Goal: Transaction & Acquisition: Purchase product/service

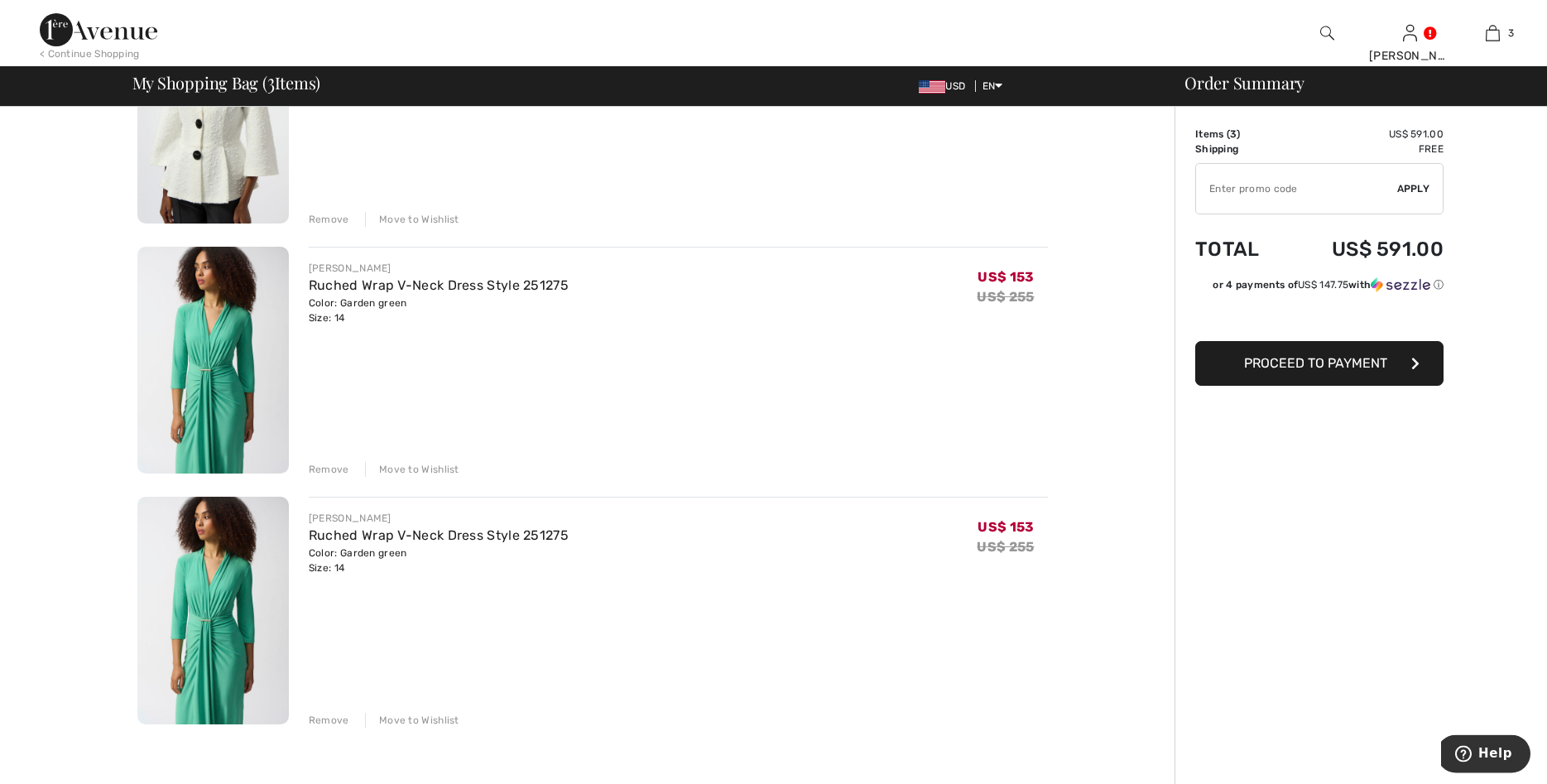
scroll to position [254, 0]
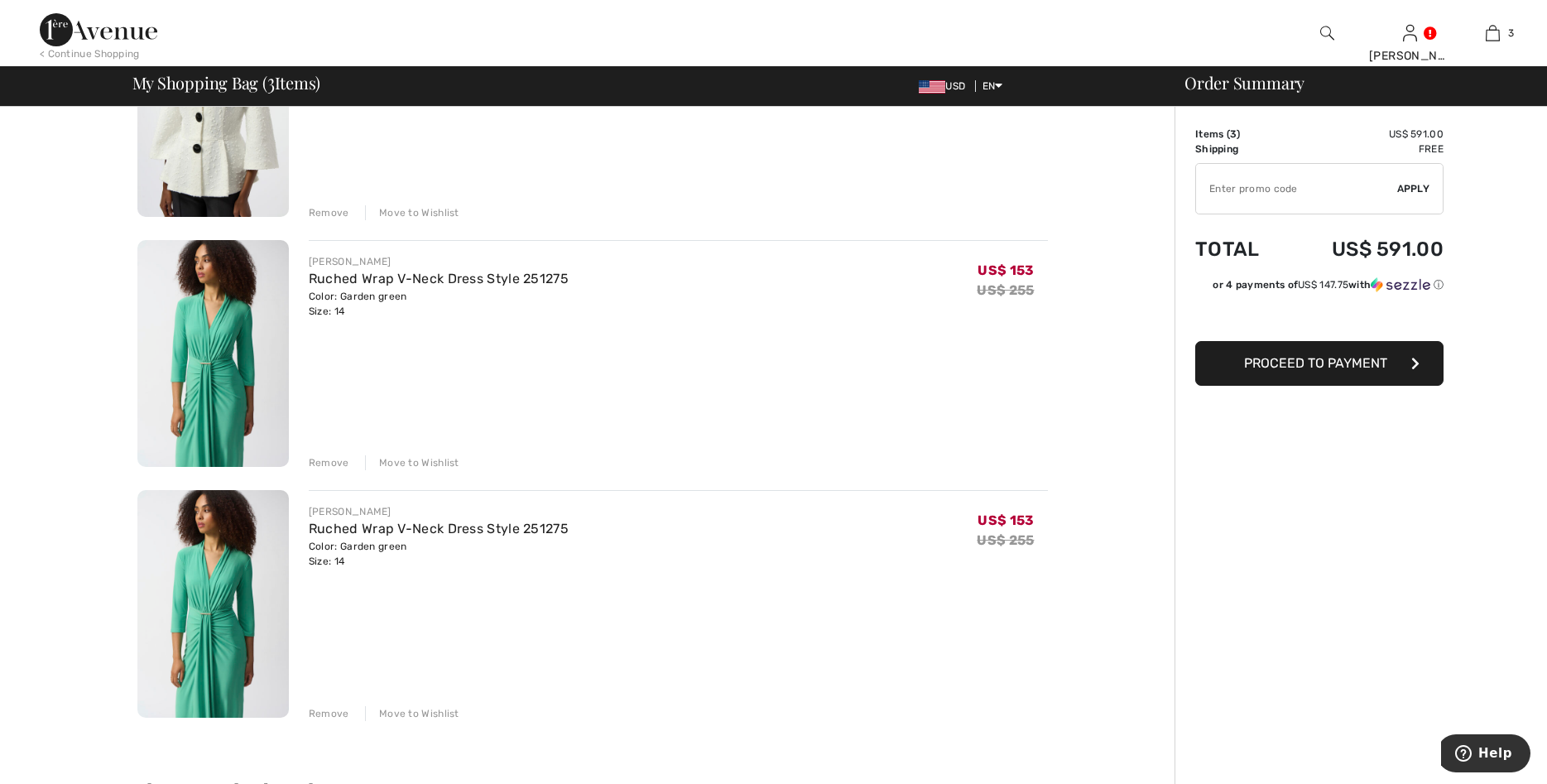
click at [345, 712] on div "Remove" at bounding box center [329, 713] width 40 height 15
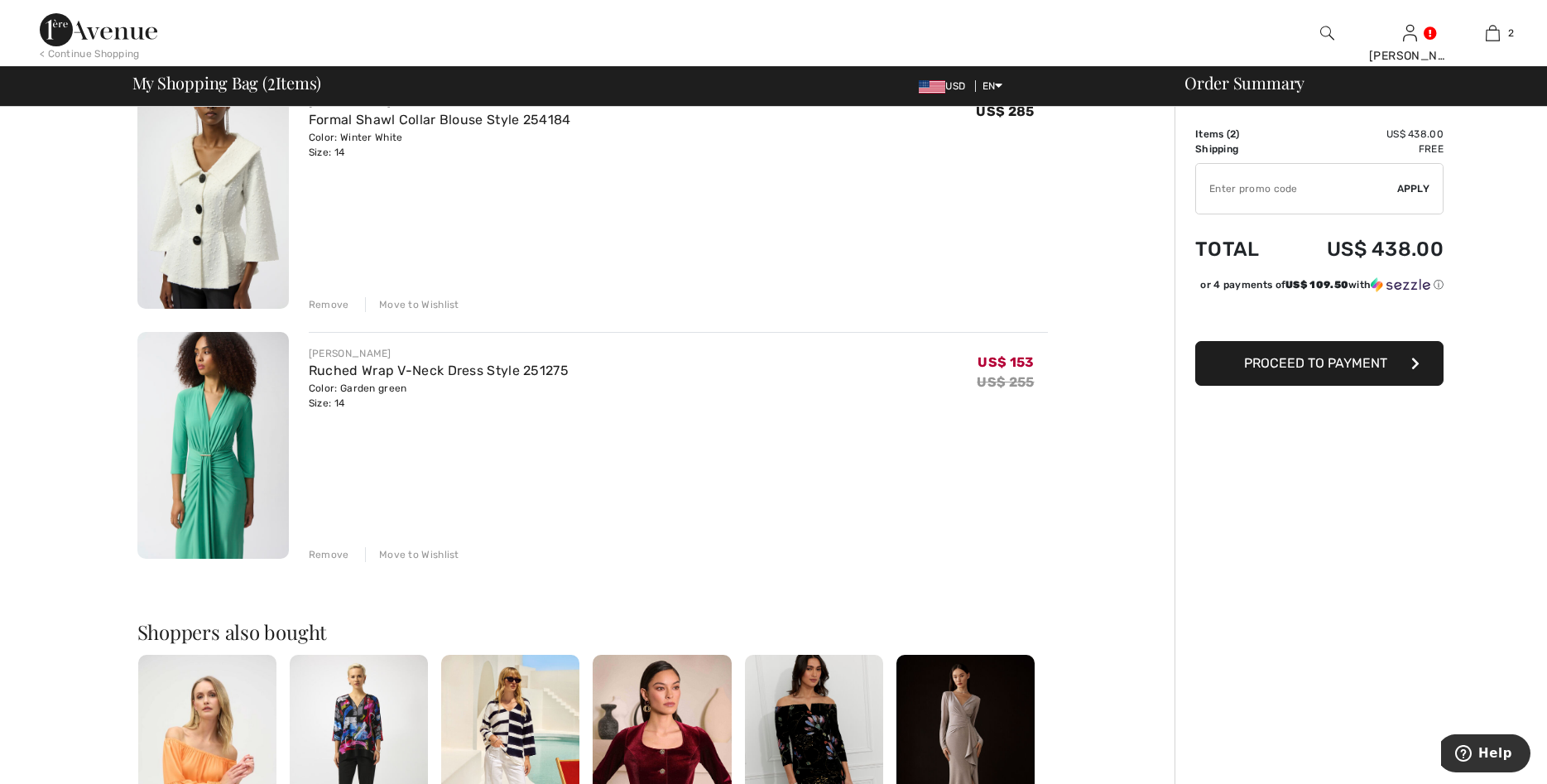
scroll to position [169, 0]
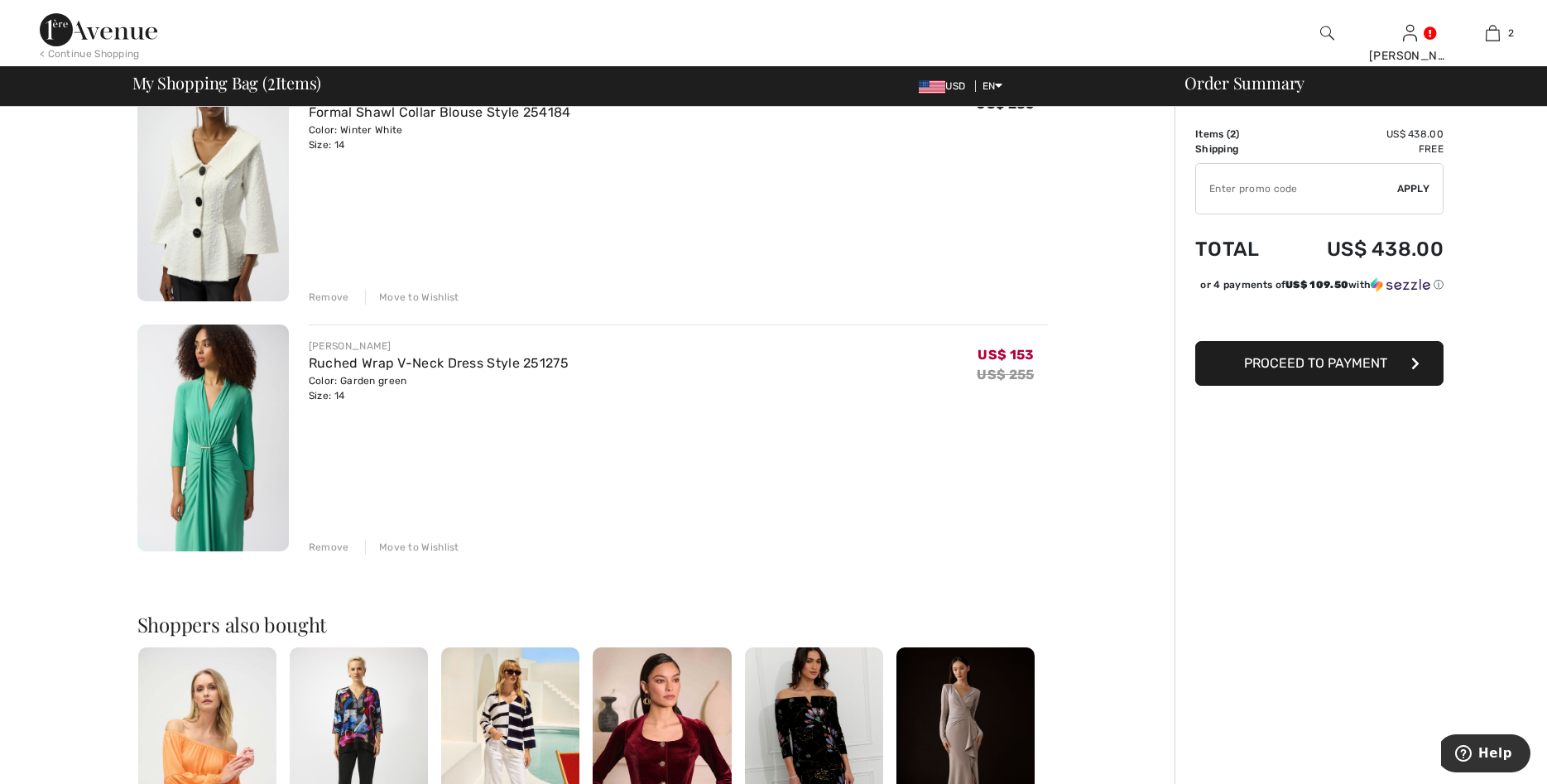
click at [423, 544] on div "Move to Wishlist" at bounding box center [413, 546] width 95 height 15
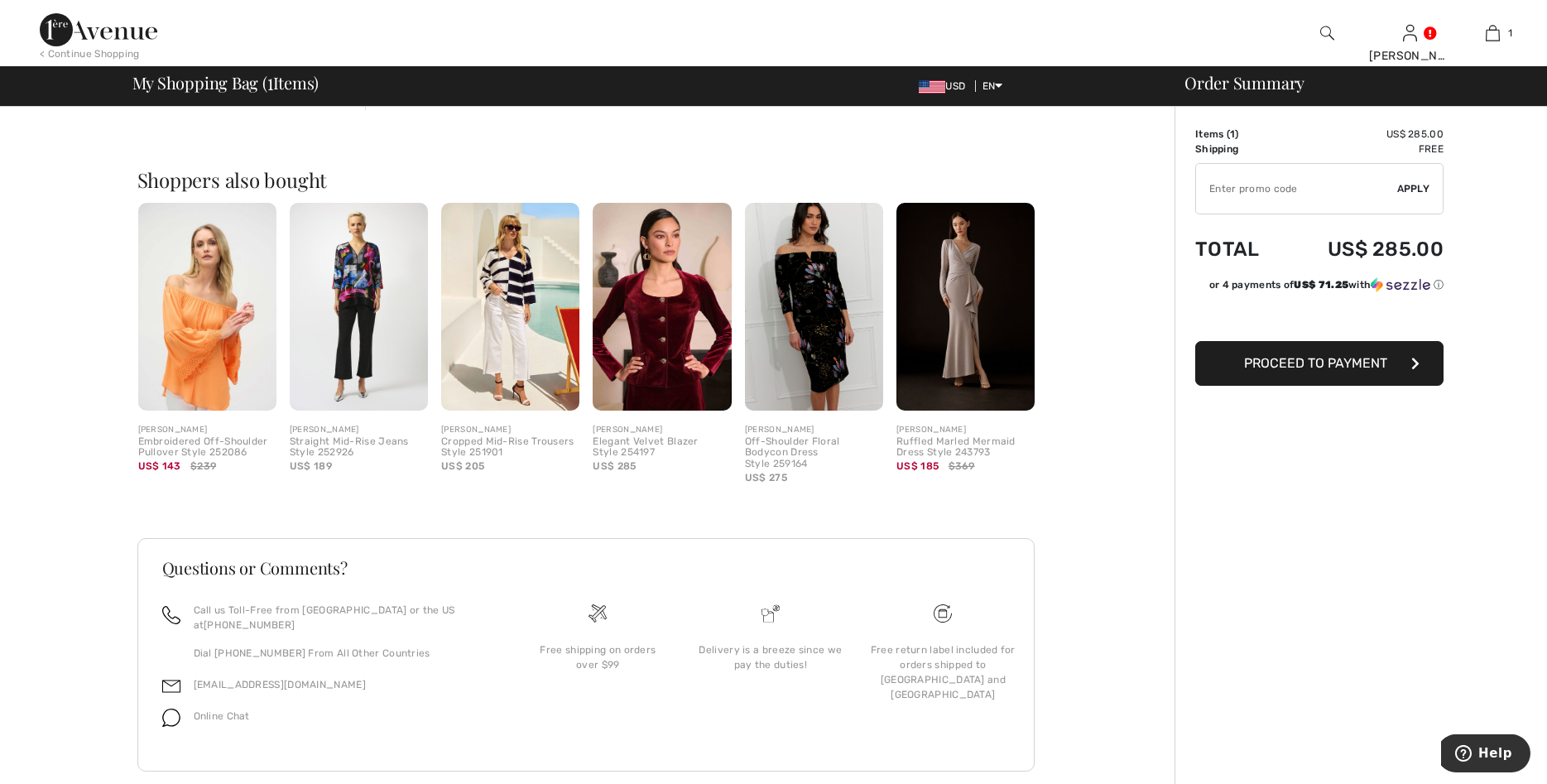
scroll to position [366, 0]
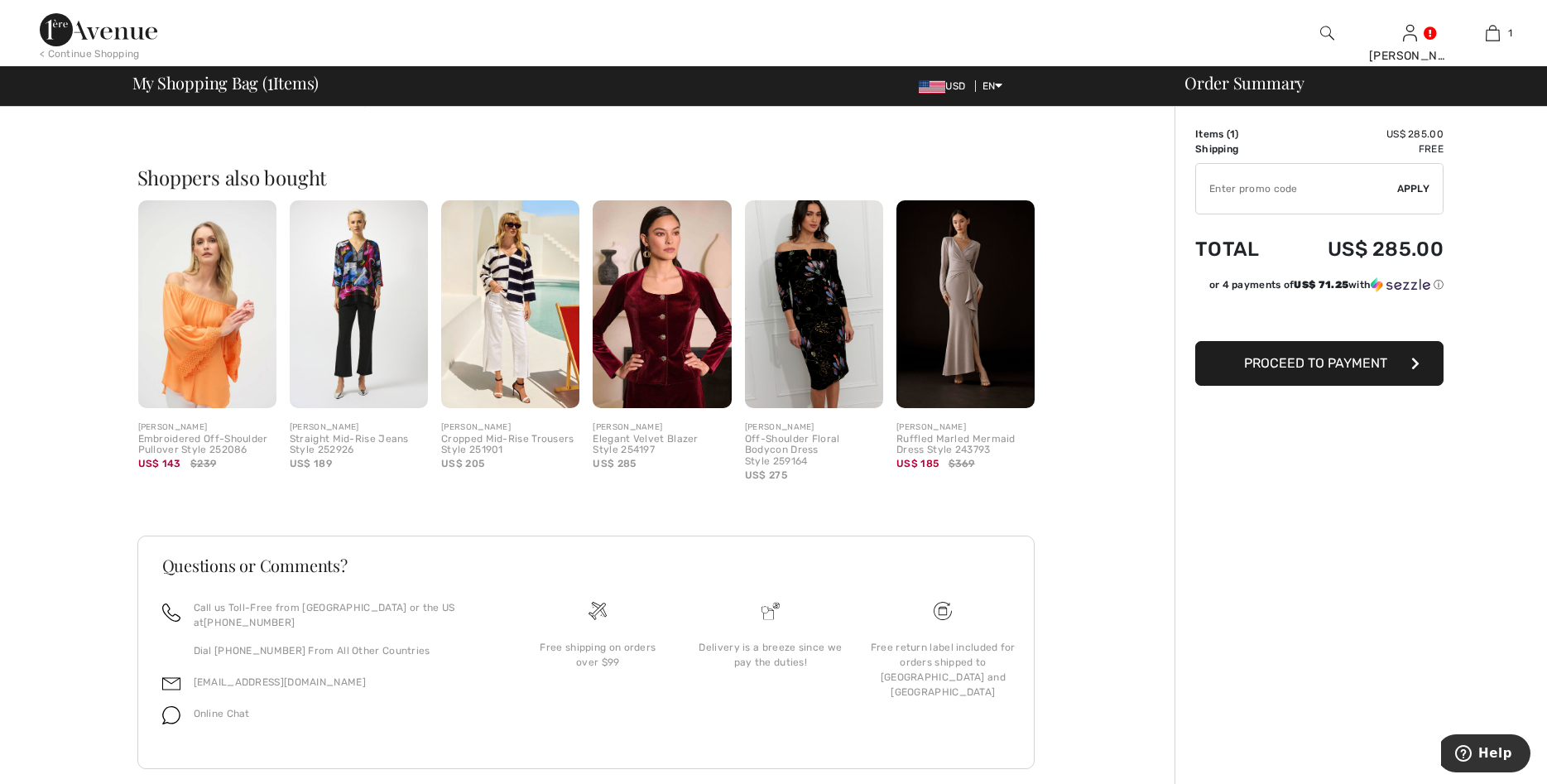
click at [1285, 360] on span "Proceed to Payment" at bounding box center [1316, 363] width 143 height 16
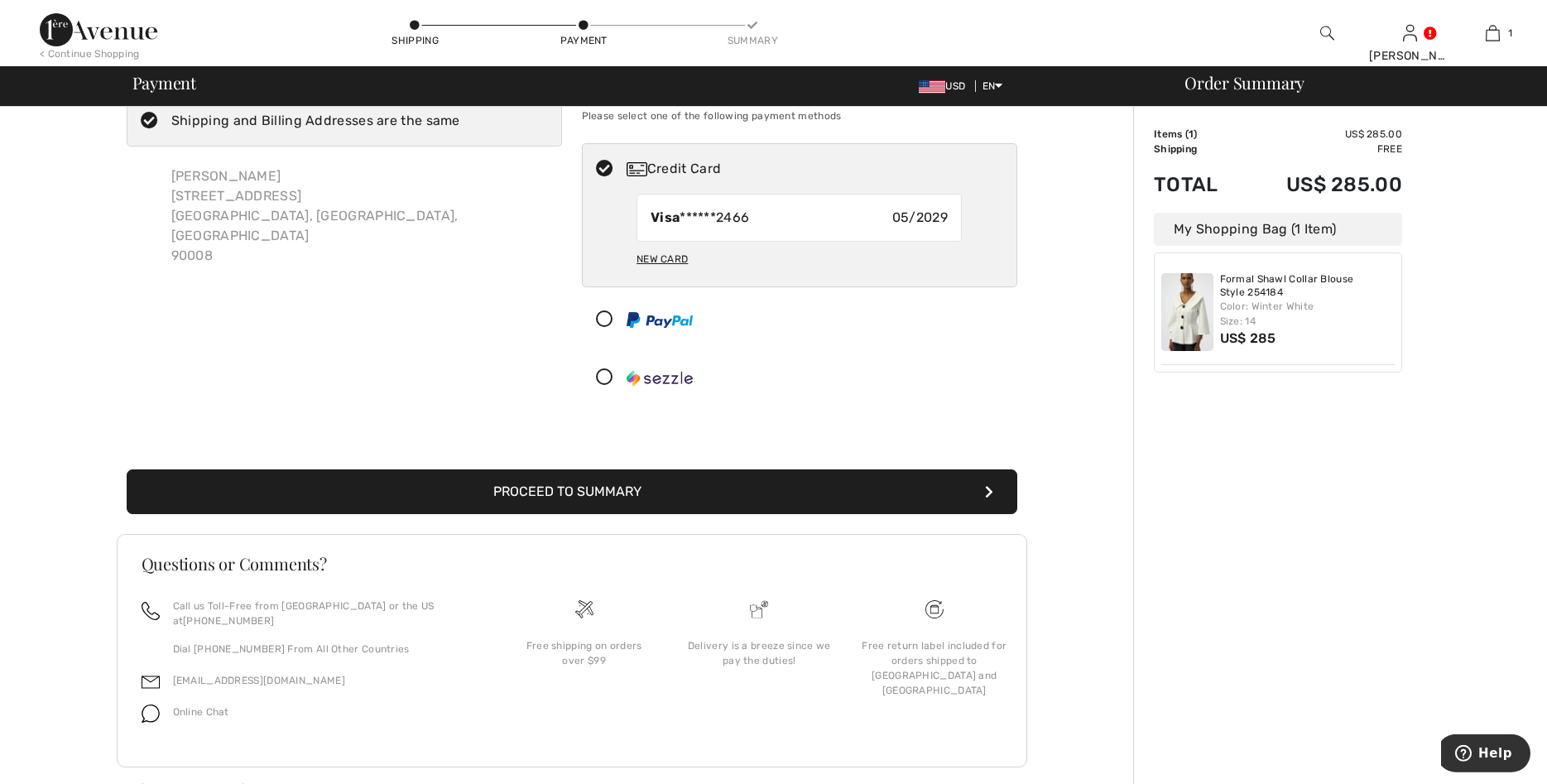
scroll to position [65, 0]
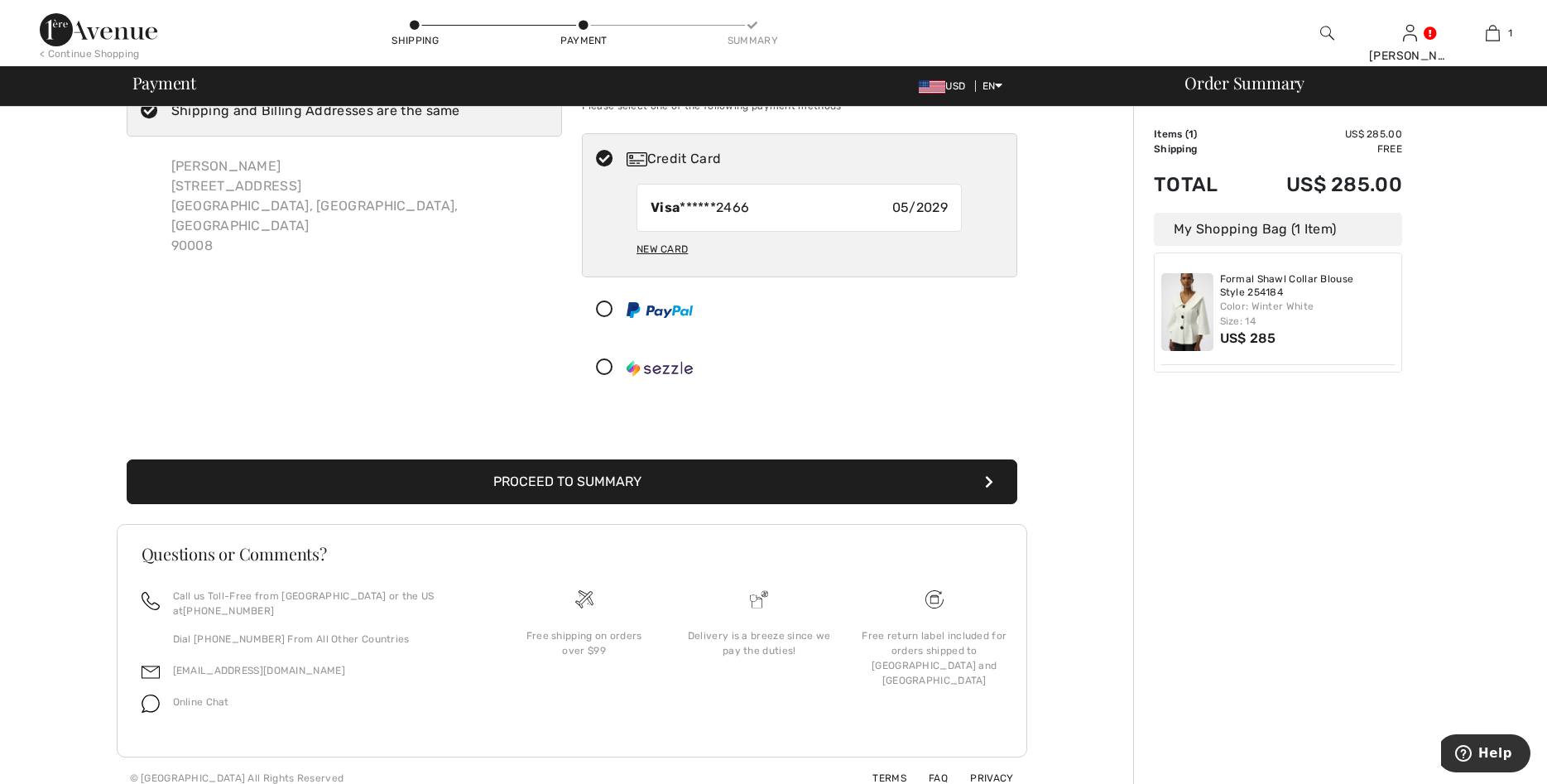
click at [598, 481] on button "Proceed to Summary" at bounding box center [572, 481] width 891 height 45
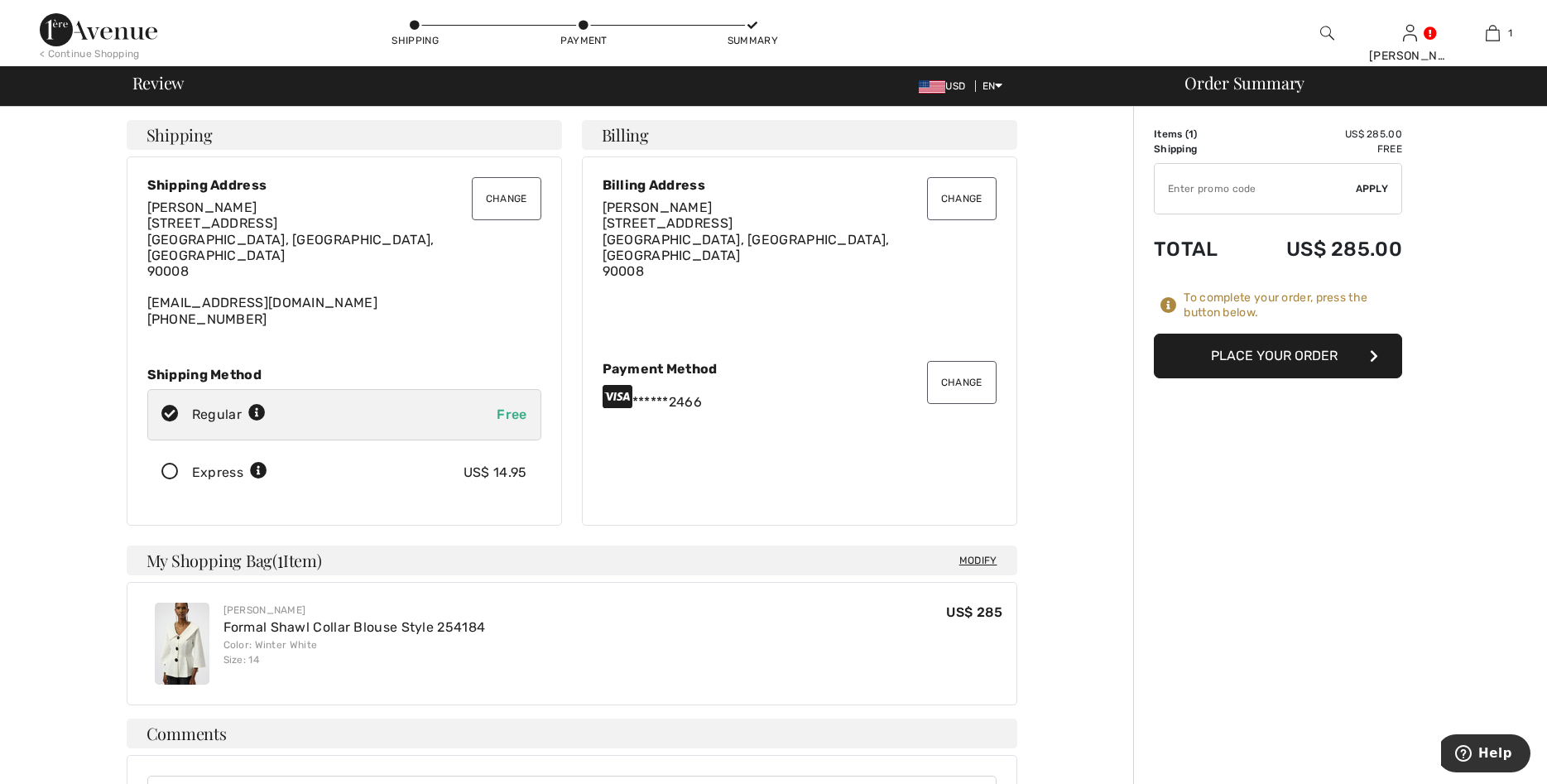
click at [169, 463] on icon at bounding box center [170, 471] width 44 height 17
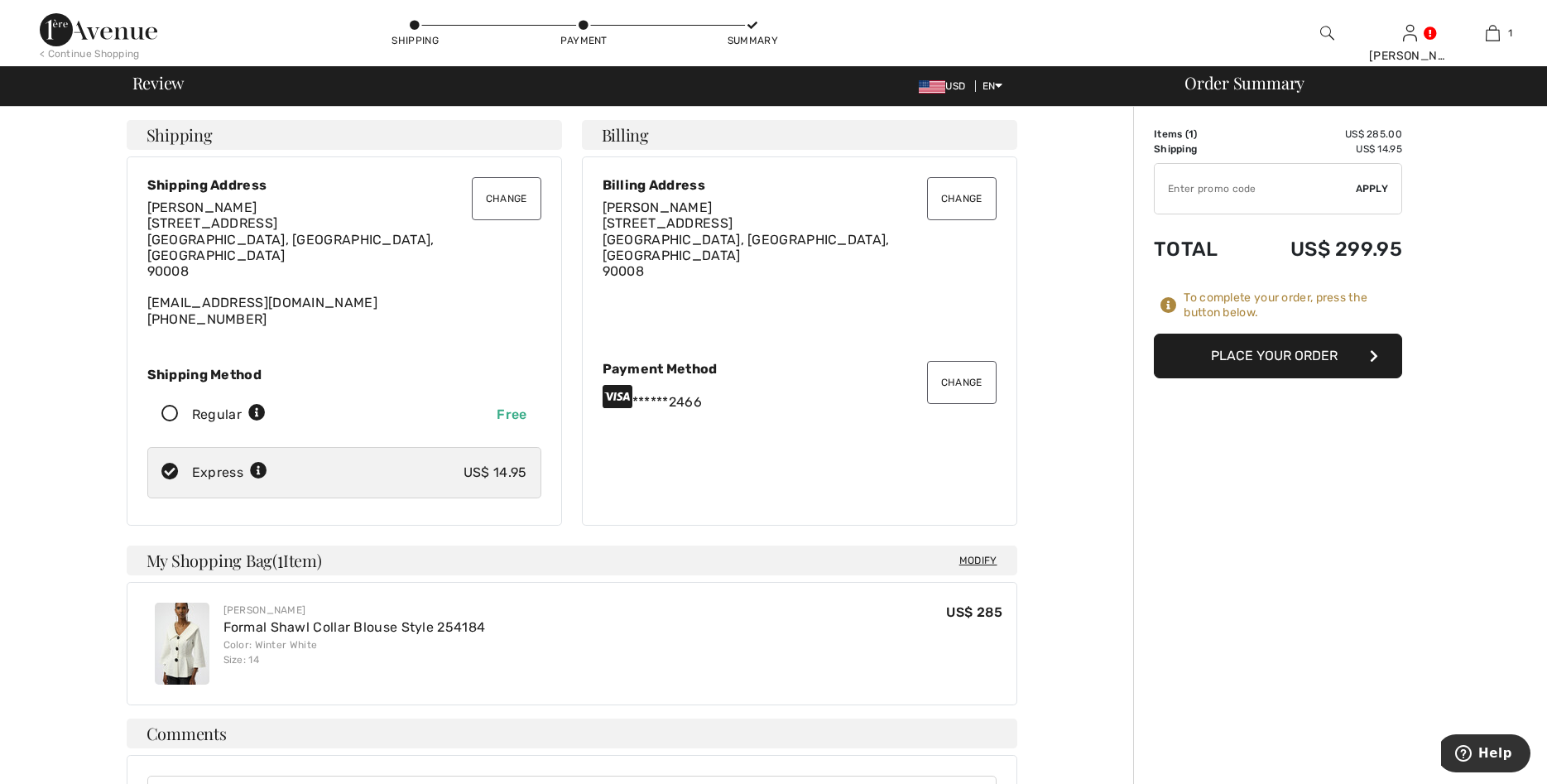
click at [1286, 354] on button "Place Your Order" at bounding box center [1278, 355] width 248 height 45
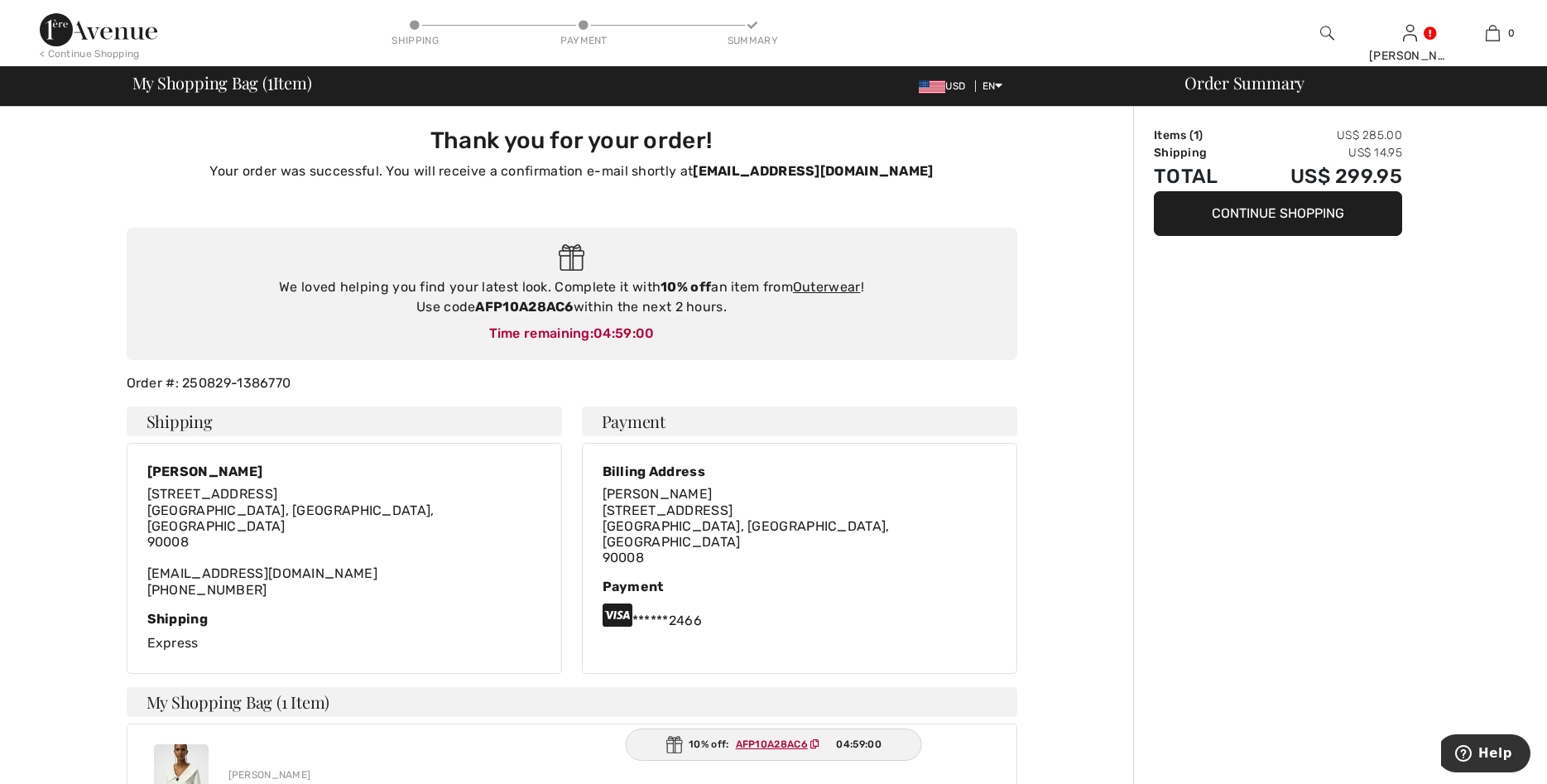
type input "[PERSON_NAME]"
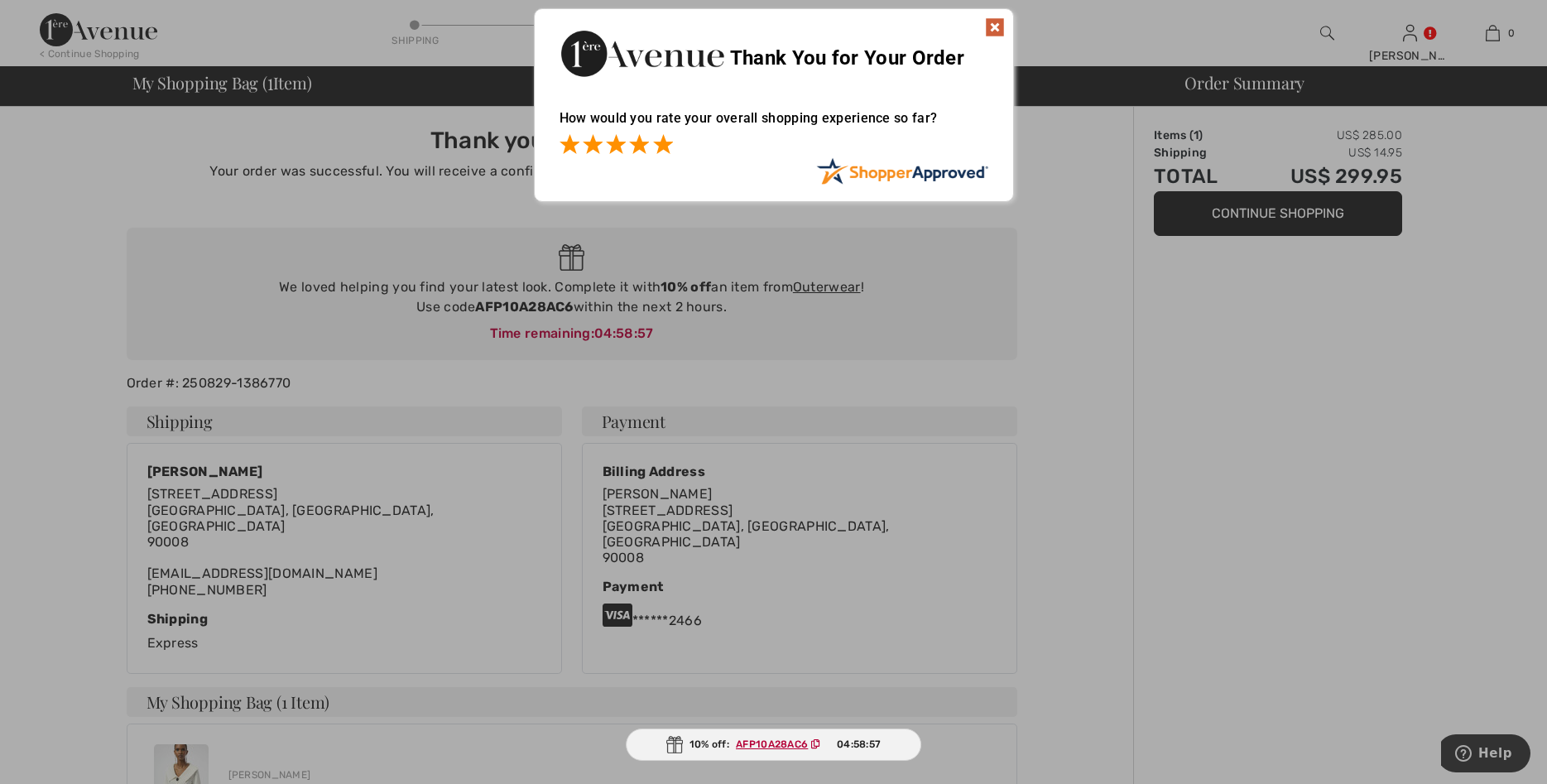
click at [665, 137] on span at bounding box center [663, 144] width 20 height 20
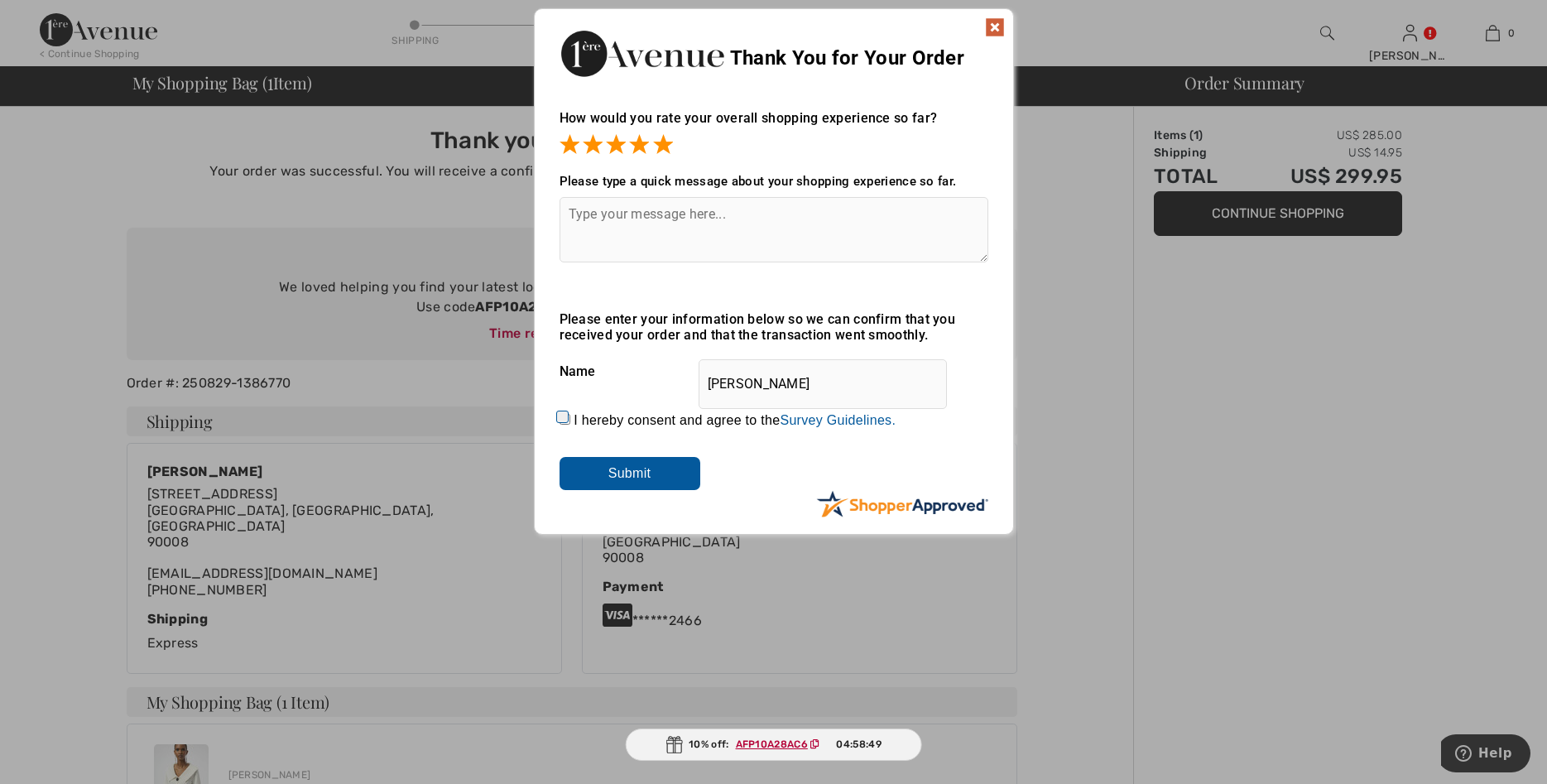
click at [567, 423] on input "I hereby consent and agree to the By submitting a review, you grant permission …" at bounding box center [565, 419] width 11 height 11
checkbox input "true"
click at [625, 471] on input "Submit" at bounding box center [631, 473] width 141 height 33
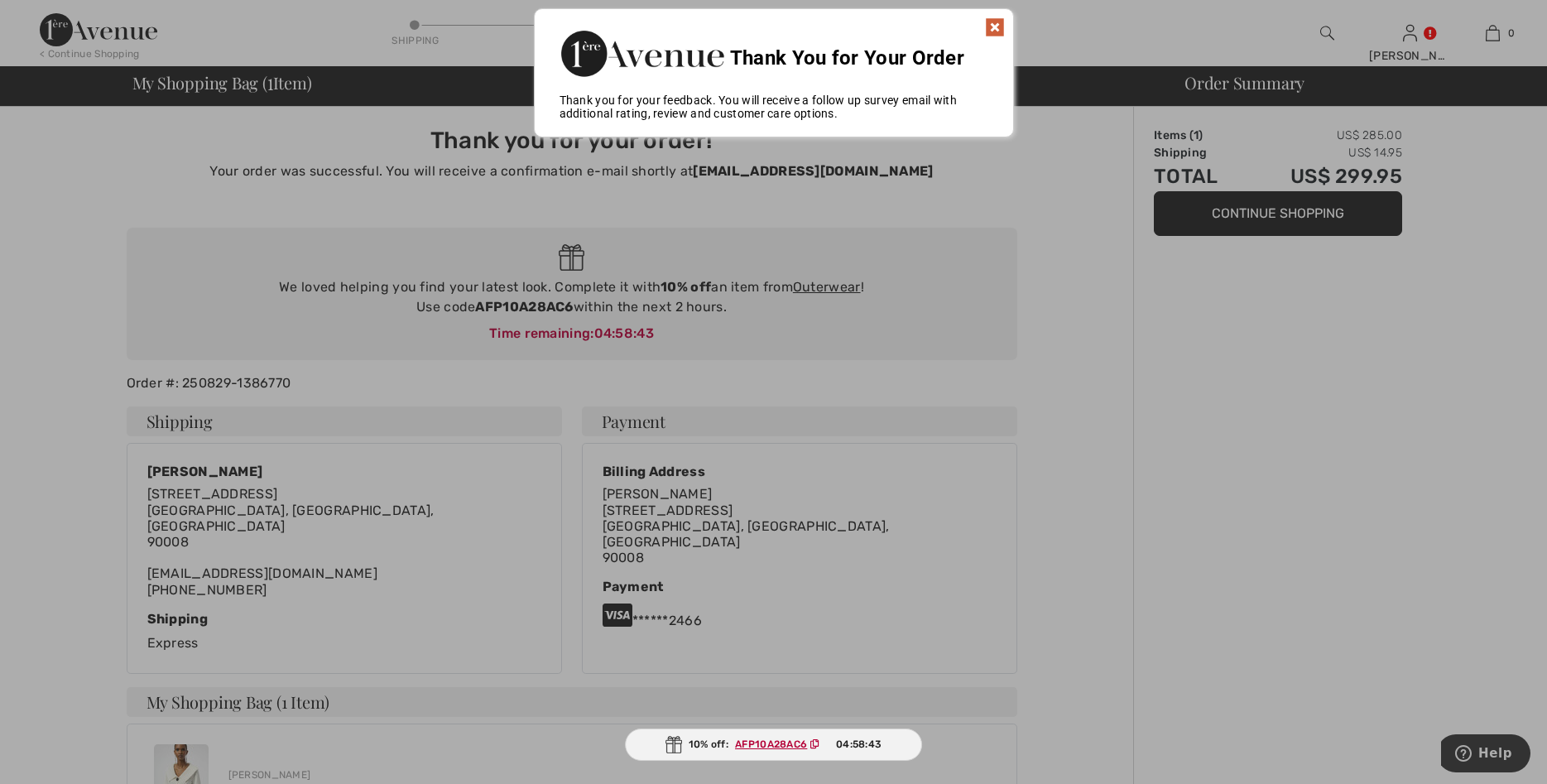
click at [991, 24] on img at bounding box center [995, 27] width 20 height 20
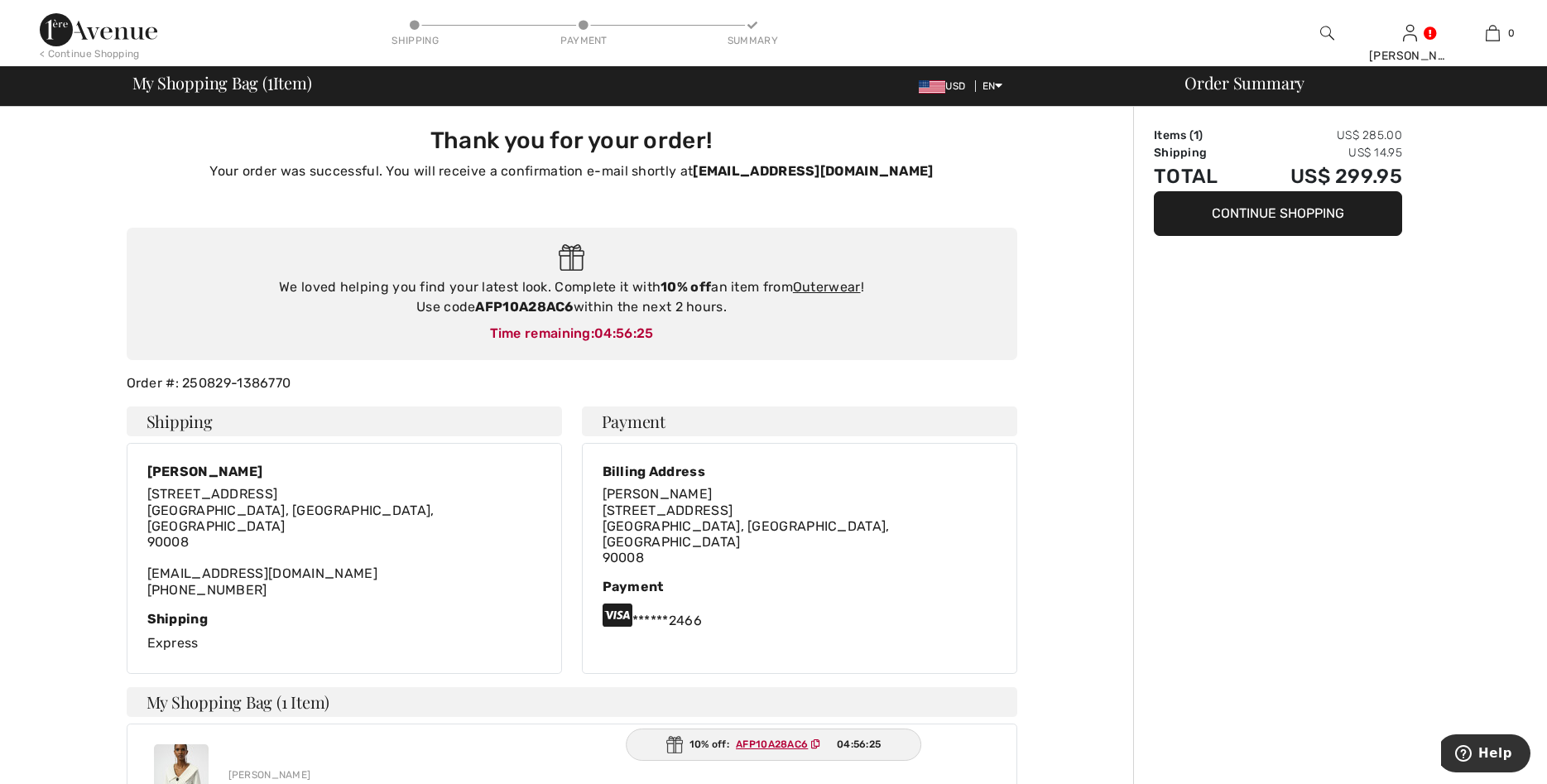
click at [774, 172] on strong "[EMAIL_ADDRESS][DOMAIN_NAME]" at bounding box center [813, 171] width 240 height 16
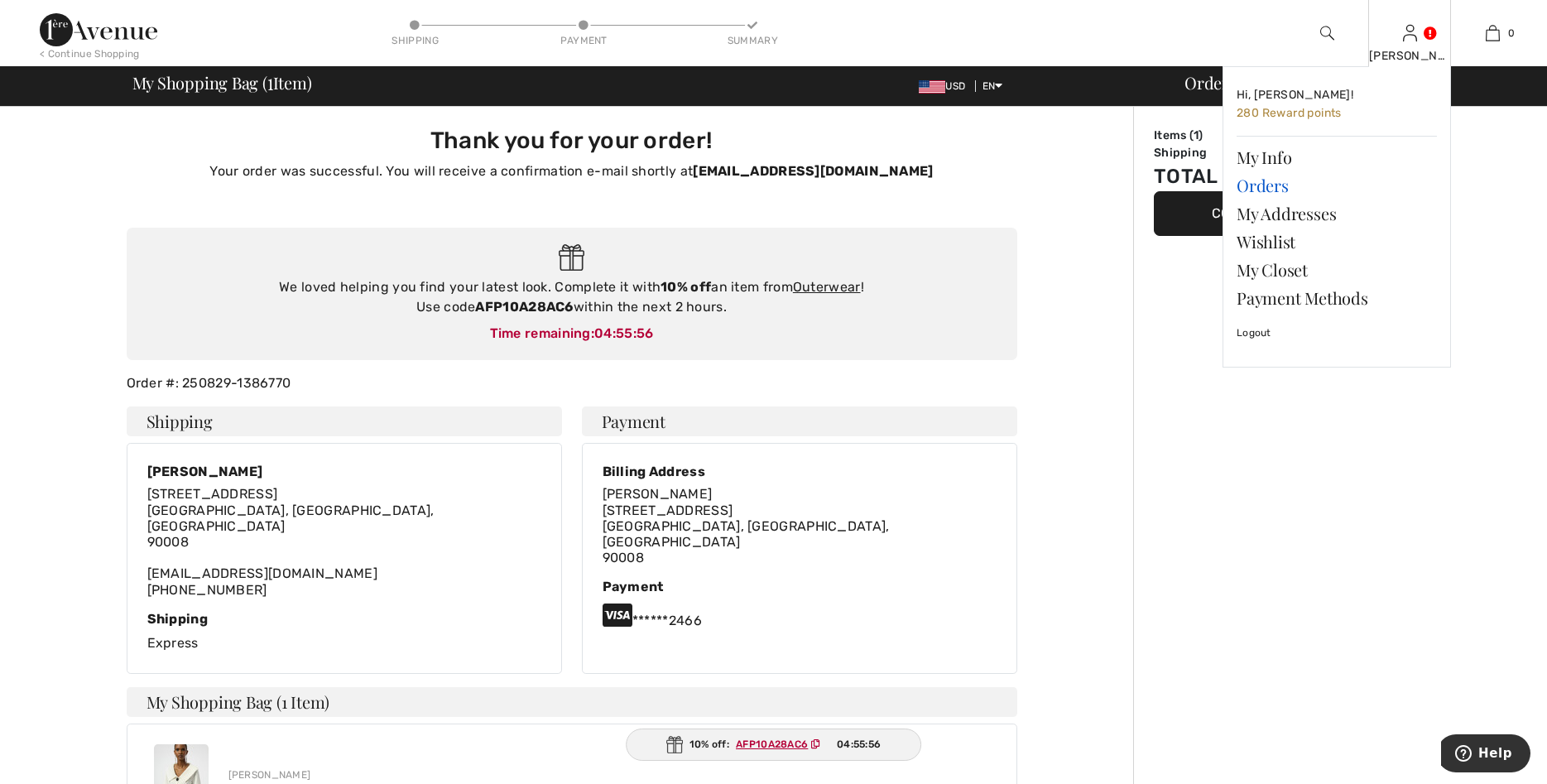
click at [1267, 184] on link "Orders" at bounding box center [1337, 186] width 200 height 29
